Goal: Information Seeking & Learning: Learn about a topic

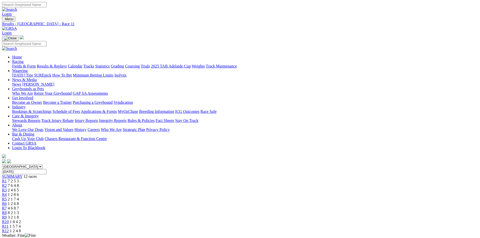
click at [17, 26] on img at bounding box center [9, 28] width 15 height 5
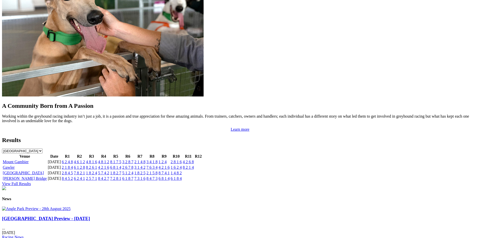
scroll to position [454, 0]
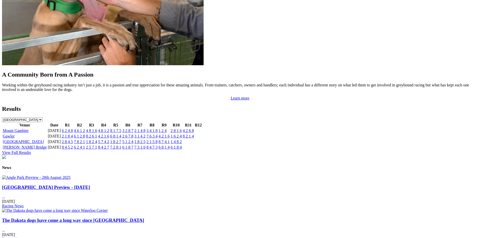
click at [73, 145] on link "8 4 5 2" at bounding box center [67, 147] width 11 height 4
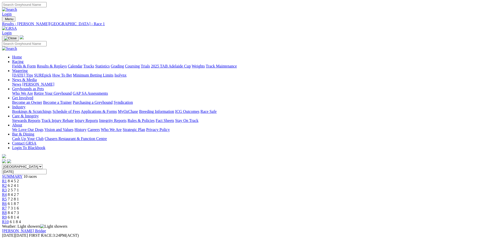
click at [17, 26] on link at bounding box center [9, 28] width 15 height 4
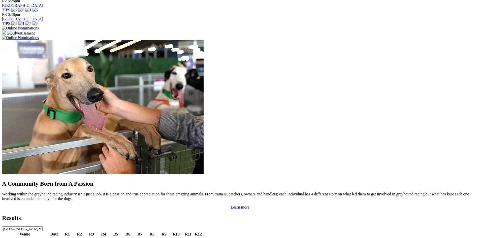
scroll to position [353, 0]
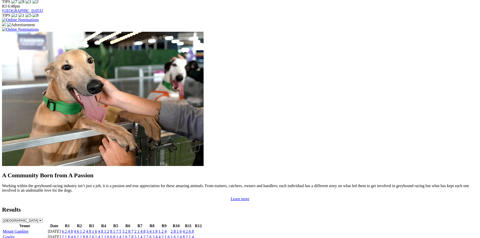
click at [15, 235] on link "Gawler" at bounding box center [9, 237] width 12 height 4
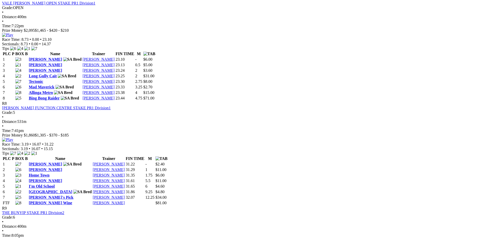
scroll to position [840, 0]
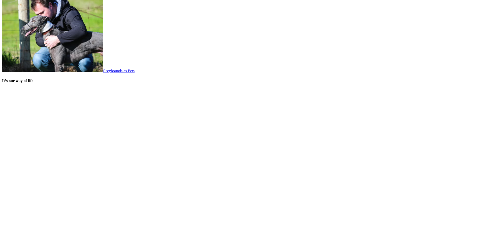
scroll to position [1030, 0]
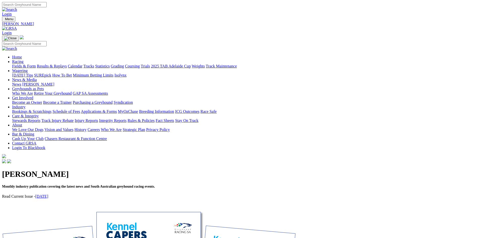
click at [117, 164] on div "[PERSON_NAME] Monthly industry publication covering the latest news and South A…" at bounding box center [240, 187] width 476 height 47
click at [119, 185] on span "Monthly industry publication covering the latest news and South Australian grey…" at bounding box center [78, 187] width 153 height 4
click at [48, 194] on link "[DATE]" at bounding box center [41, 196] width 13 height 4
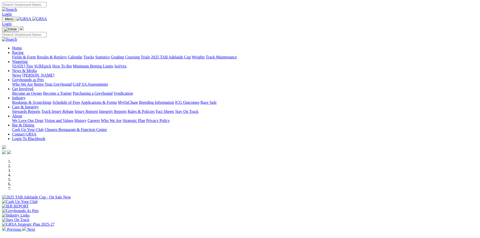
scroll to position [126, 0]
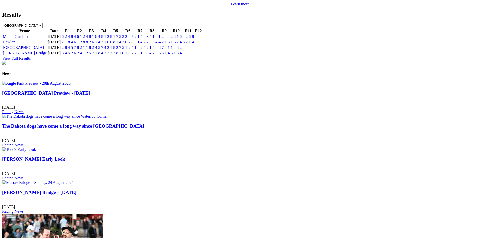
scroll to position [580, 0]
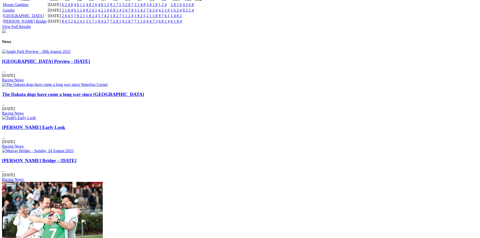
click at [144, 92] on link "The Dakota dogs have come a long way since Waterloo Corner" at bounding box center [73, 94] width 142 height 5
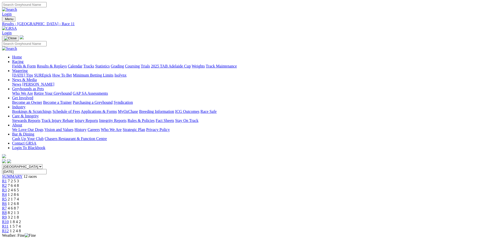
click at [17, 26] on link at bounding box center [9, 28] width 15 height 4
click at [17, 26] on img at bounding box center [9, 28] width 15 height 5
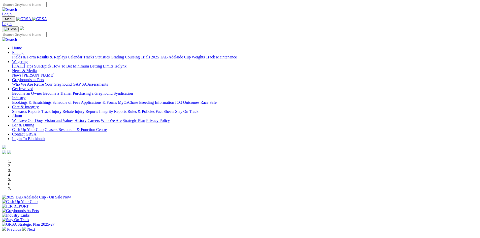
scroll to position [151, 0]
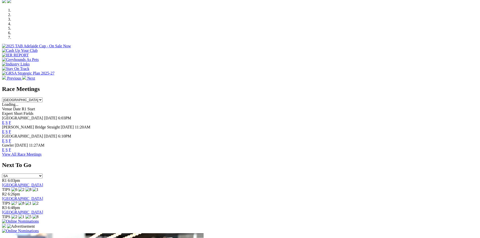
click at [11, 120] on link "F" at bounding box center [10, 122] width 2 height 4
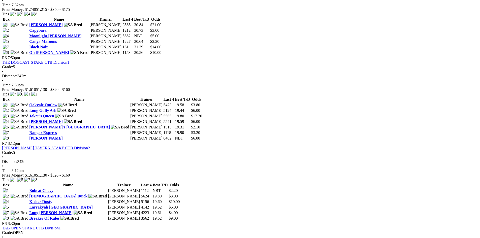
scroll to position [597, 0]
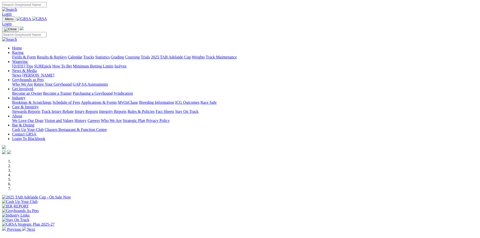
scroll to position [151, 0]
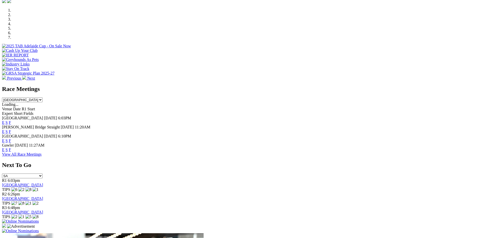
click at [42, 153] on link "View All Race Meetings" at bounding box center [22, 154] width 40 height 4
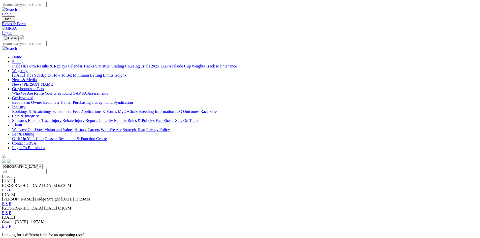
click at [37, 78] on link "News & Media" at bounding box center [24, 80] width 25 height 4
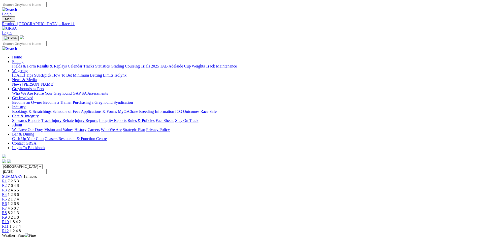
click at [17, 26] on img at bounding box center [9, 28] width 15 height 5
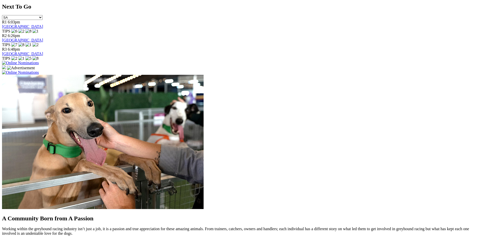
scroll to position [277, 0]
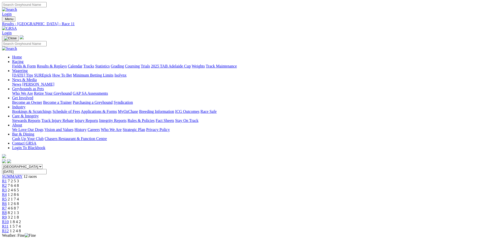
click at [17, 26] on img at bounding box center [9, 28] width 15 height 5
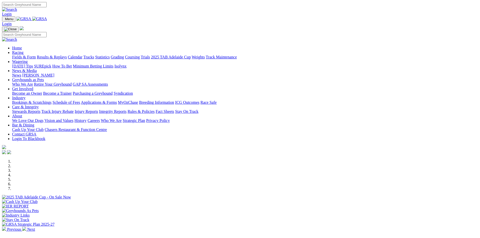
scroll to position [126, 0]
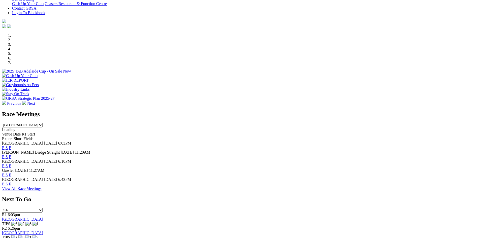
click at [11, 182] on link "F" at bounding box center [10, 184] width 2 height 4
